Goal: Obtain resource: Download file/media

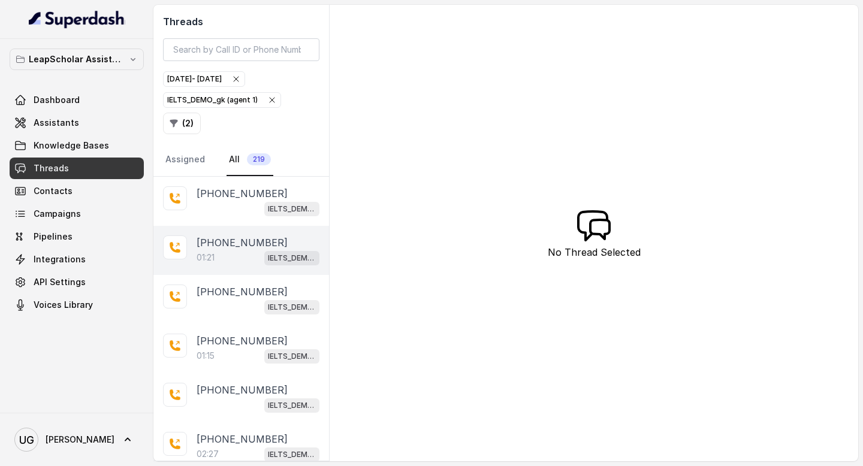
click at [234, 255] on div "01:21 IELTS_DEMO_gk (agent 1)" at bounding box center [258, 258] width 123 height 16
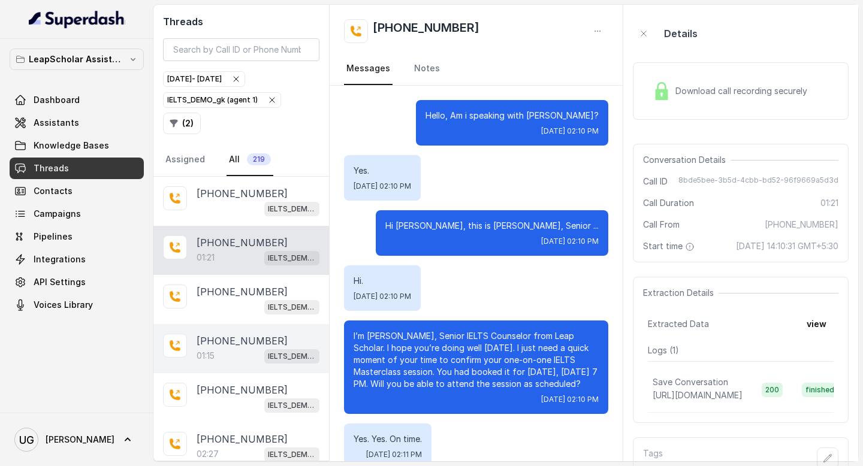
click at [248, 343] on p "[PHONE_NUMBER]" at bounding box center [242, 341] width 91 height 14
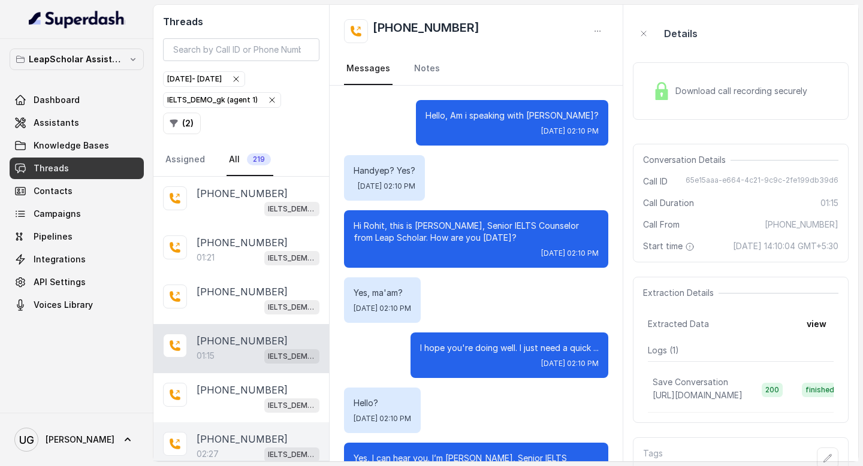
click at [230, 447] on div "02:27 IELTS_DEMO_gk (agent 1)" at bounding box center [258, 455] width 123 height 16
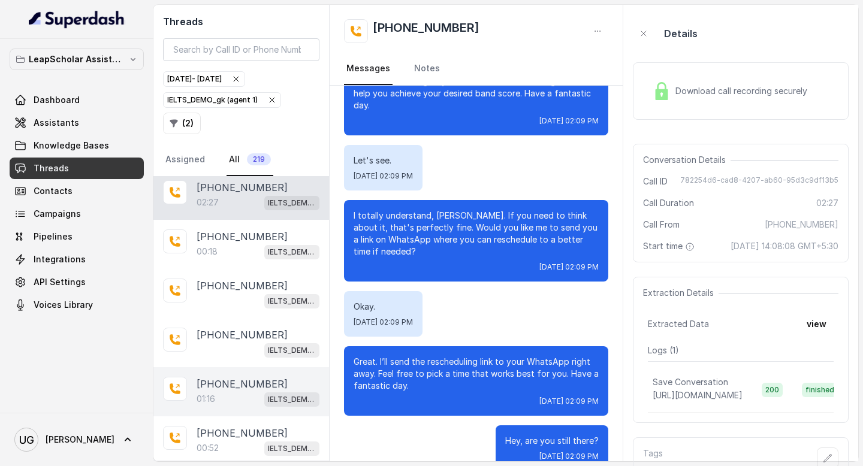
scroll to position [261, 0]
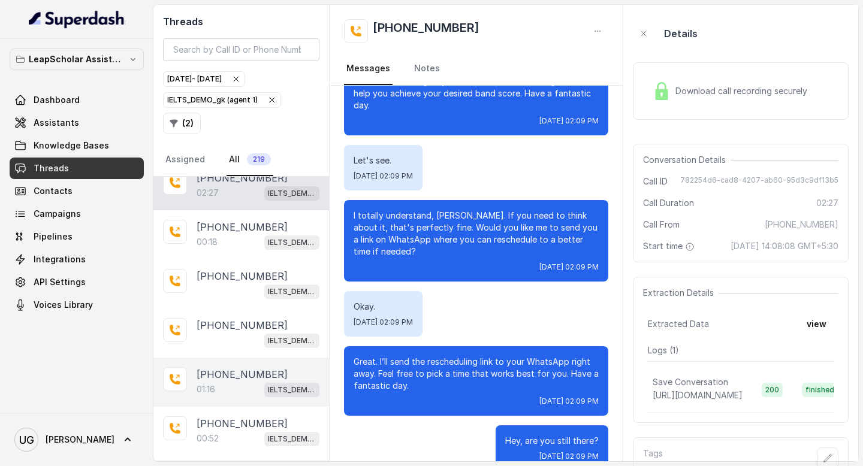
click at [227, 382] on div "01:16 IELTS_DEMO_gk (agent 1)" at bounding box center [258, 390] width 123 height 16
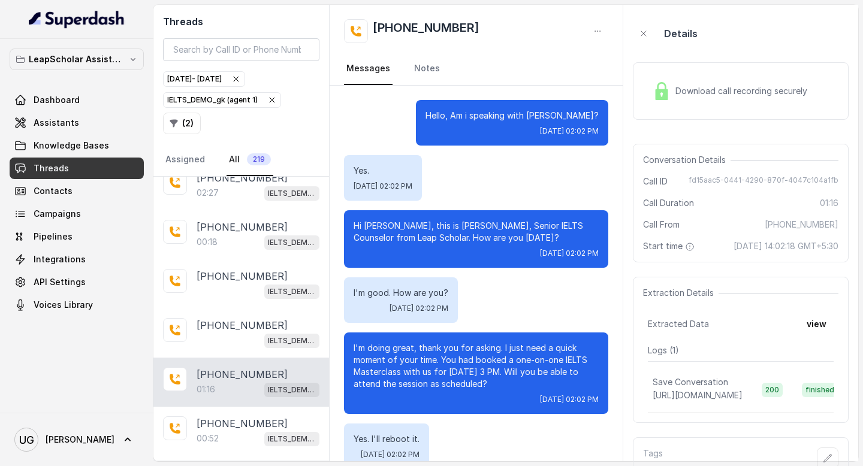
click at [756, 86] on span "Download call recording securely" at bounding box center [744, 91] width 137 height 12
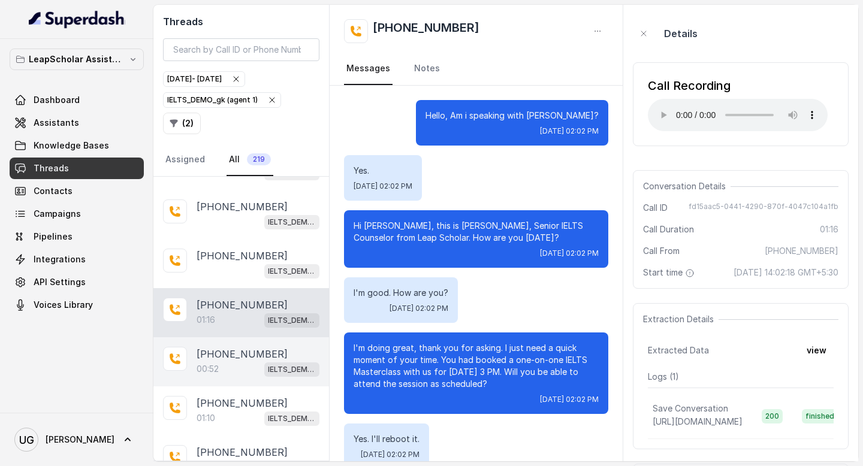
scroll to position [335, 0]
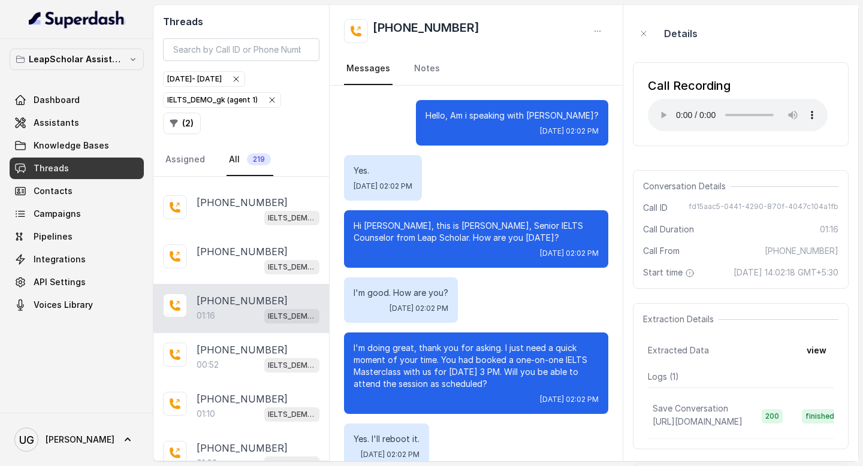
click at [224, 104] on div "IELTS_DEMO_gk (agent 1)" at bounding box center [222, 100] width 110 height 12
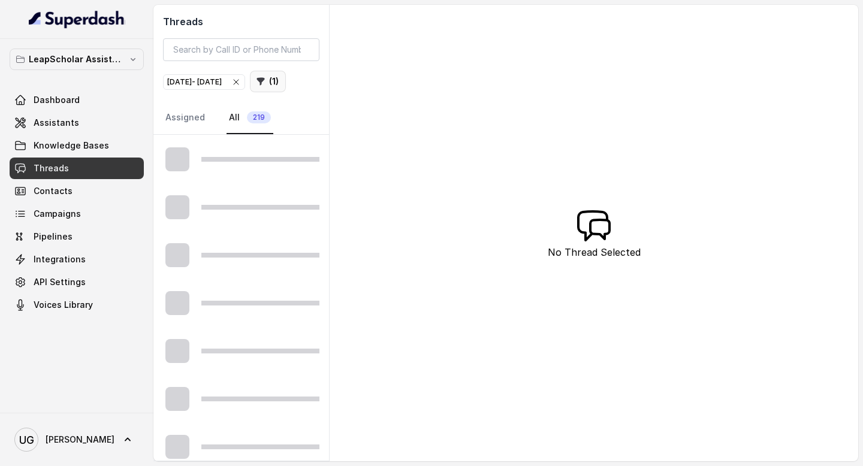
click at [256, 86] on icon "button" at bounding box center [261, 82] width 10 height 10
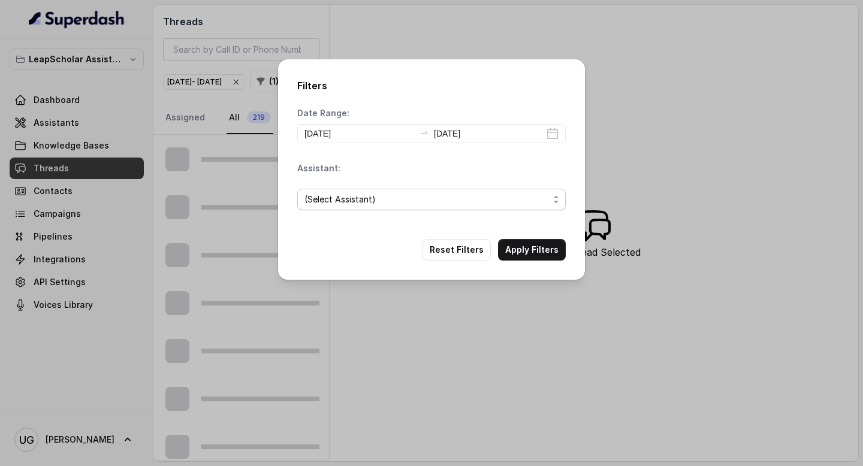
click at [373, 198] on span "(Select Assistant)" at bounding box center [427, 199] width 245 height 14
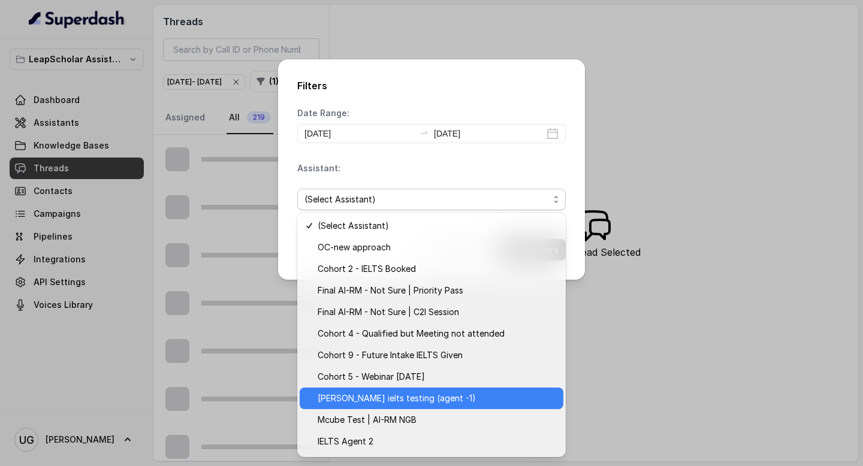
scroll to position [192, 0]
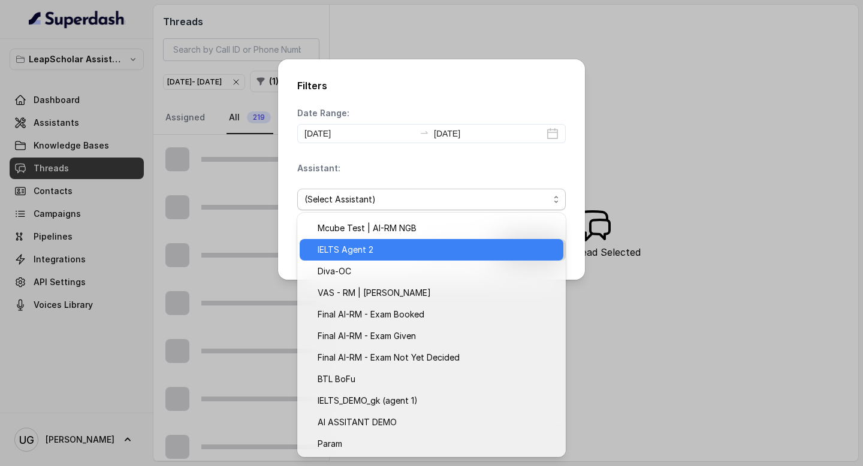
click at [391, 249] on span "IELTS Agent 2" at bounding box center [437, 250] width 239 height 14
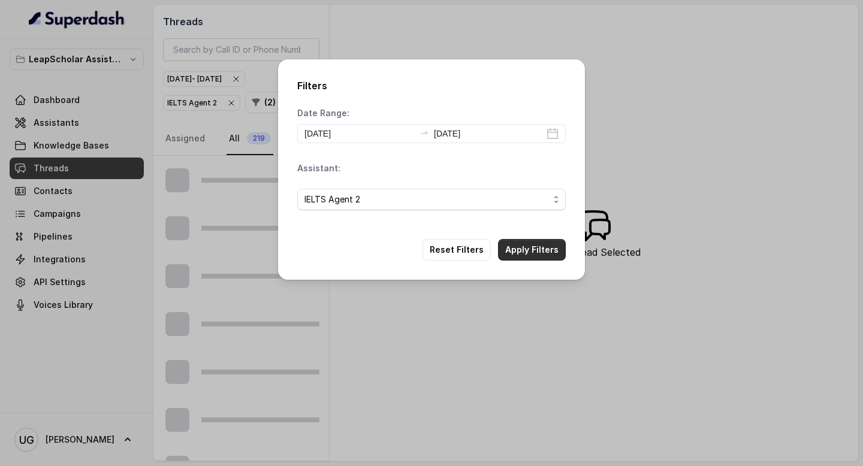
click at [539, 240] on button "Apply Filters" at bounding box center [532, 250] width 68 height 22
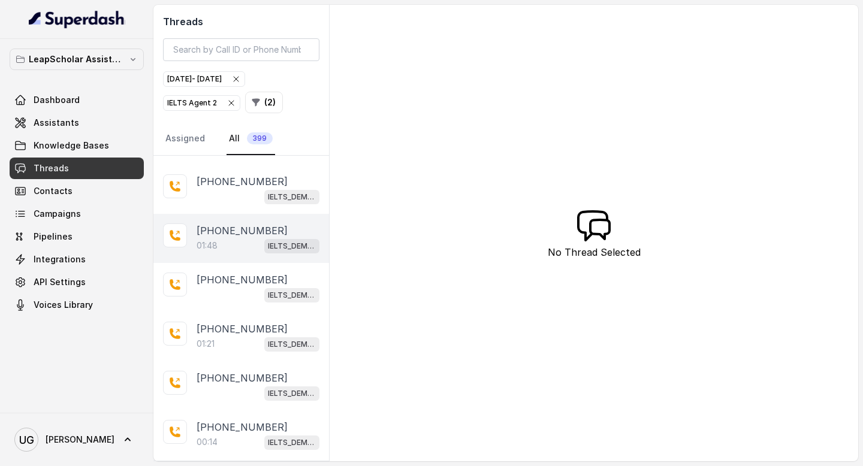
click at [222, 241] on div "01:48 IELTS_DEMO_gk (agent 1)" at bounding box center [258, 246] width 123 height 16
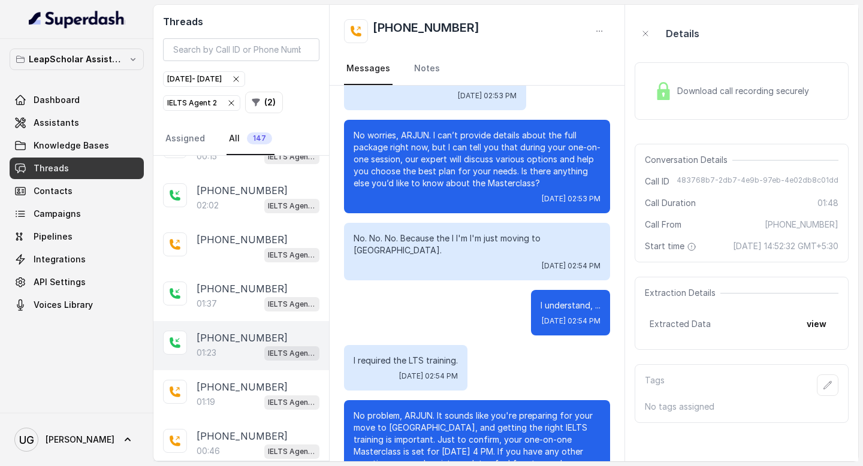
scroll to position [833, 0]
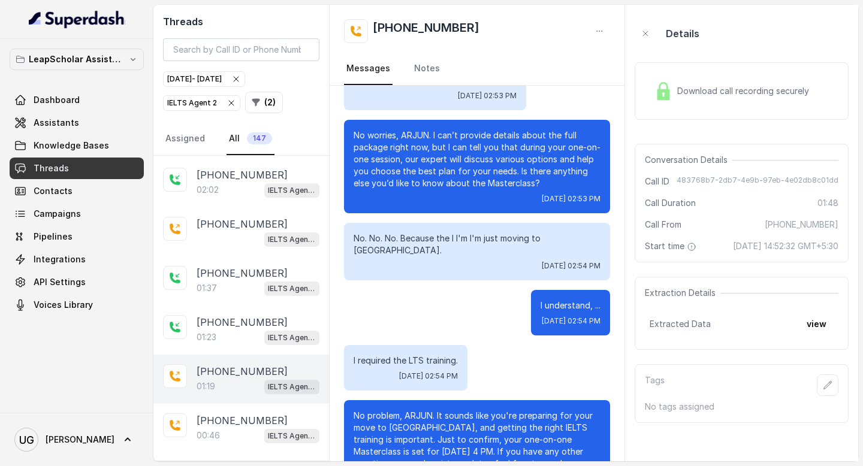
click at [222, 379] on div "01:19 IELTS Agent 2" at bounding box center [258, 387] width 123 height 16
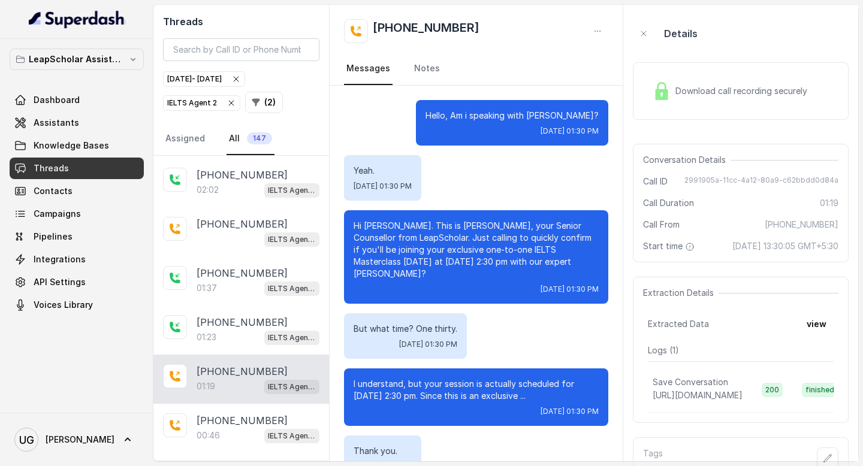
click at [443, 25] on h2 "[PHONE_NUMBER]" at bounding box center [426, 31] width 107 height 24
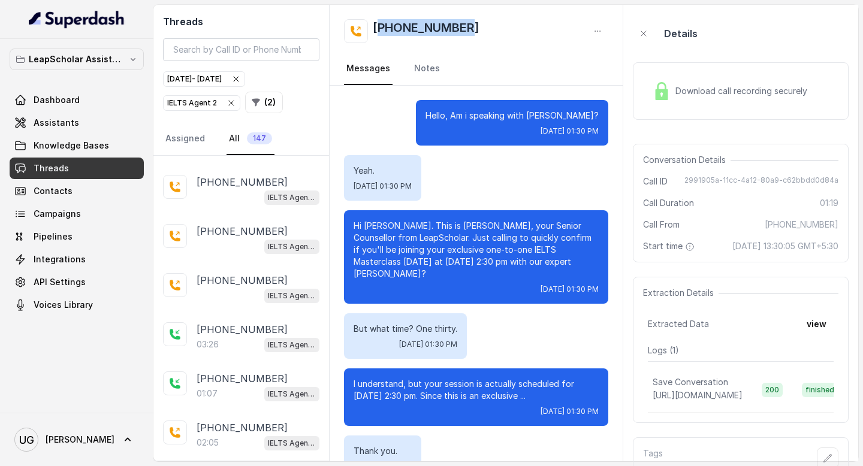
scroll to position [1207, 0]
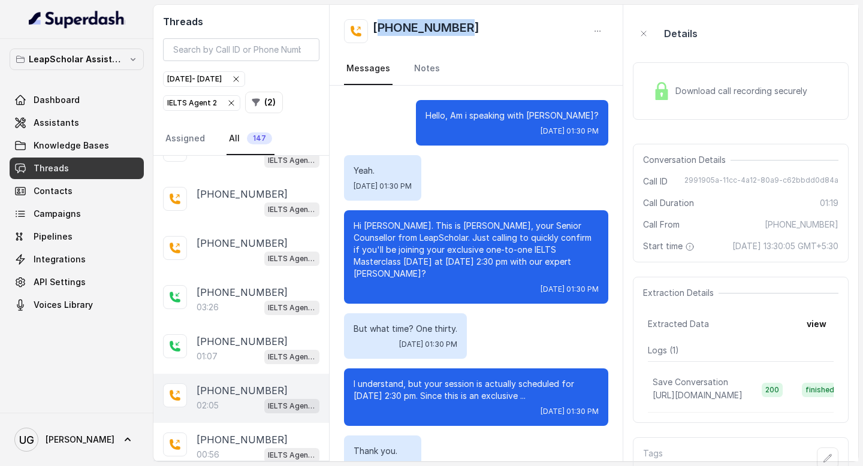
click at [230, 398] on div "02:05 IELTS Agent 2" at bounding box center [258, 406] width 123 height 16
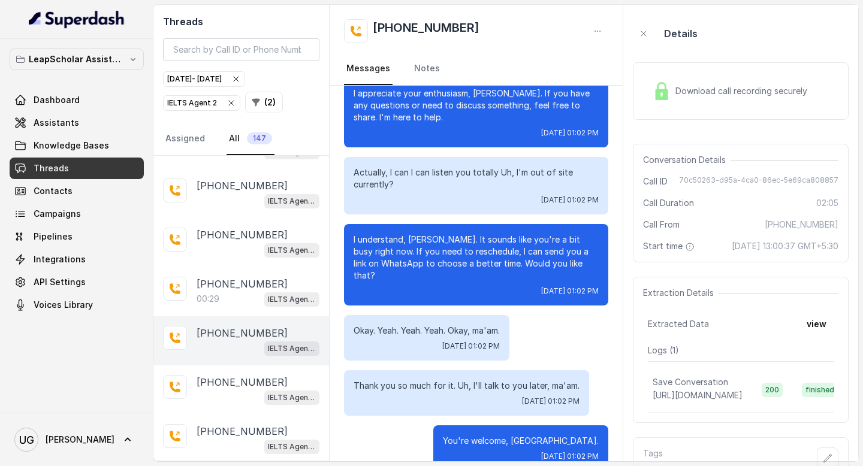
scroll to position [1758, 0]
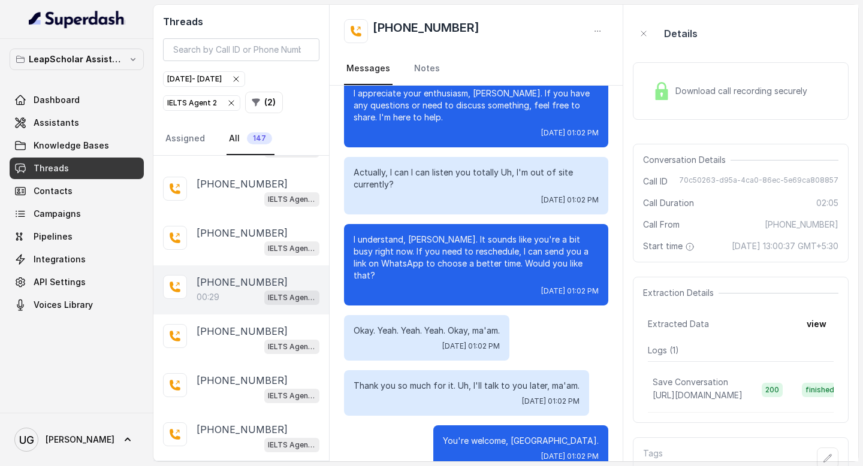
click at [226, 292] on div "00:29 IELTS Agent 2" at bounding box center [258, 298] width 123 height 16
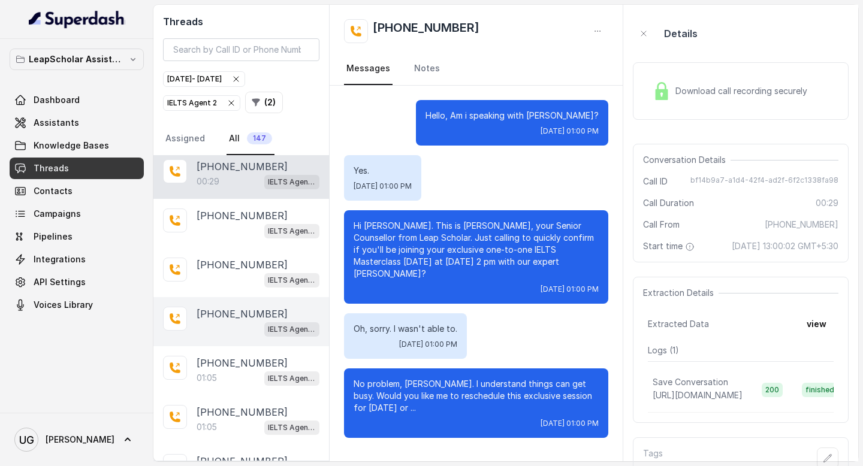
scroll to position [1909, 0]
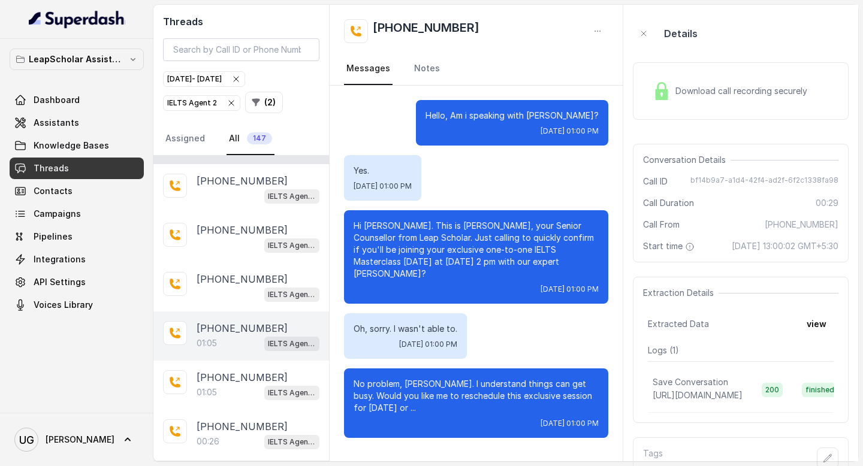
click at [209, 321] on p "[PHONE_NUMBER]" at bounding box center [242, 328] width 91 height 14
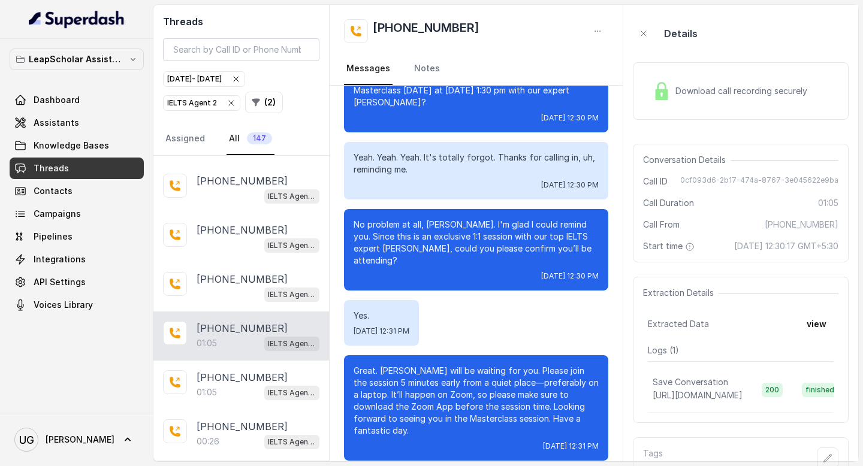
scroll to position [284, 0]
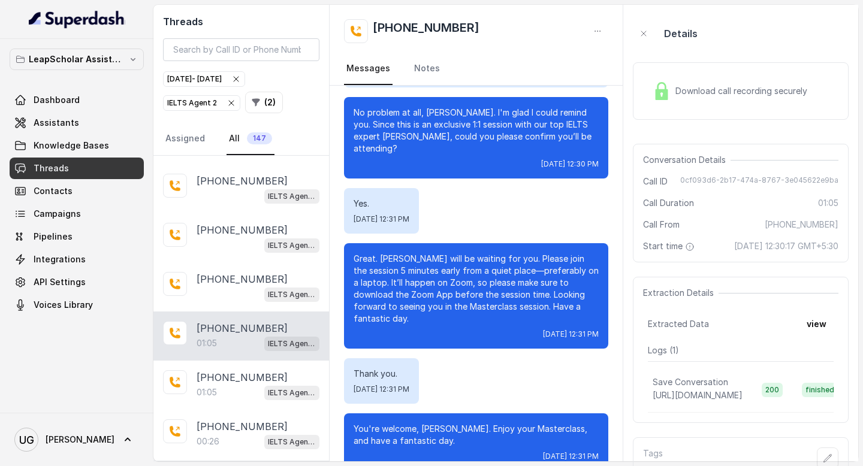
click at [722, 94] on span "Download call recording securely" at bounding box center [744, 91] width 137 height 12
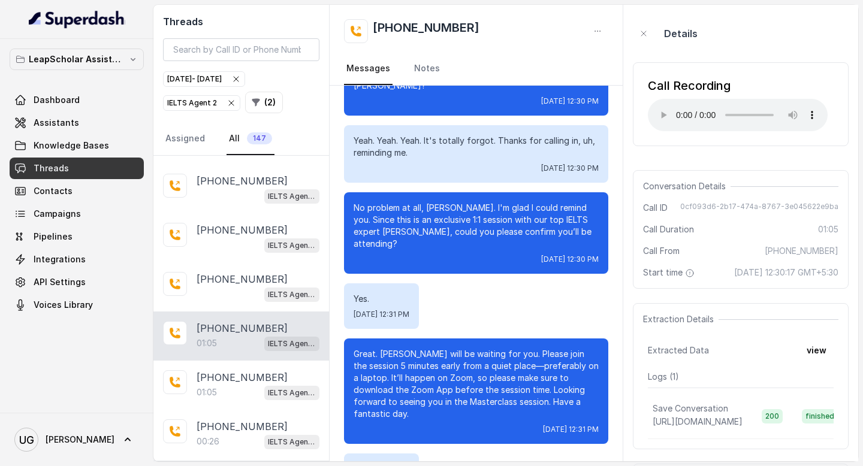
scroll to position [0, 0]
